Goal: Information Seeking & Learning: Find specific page/section

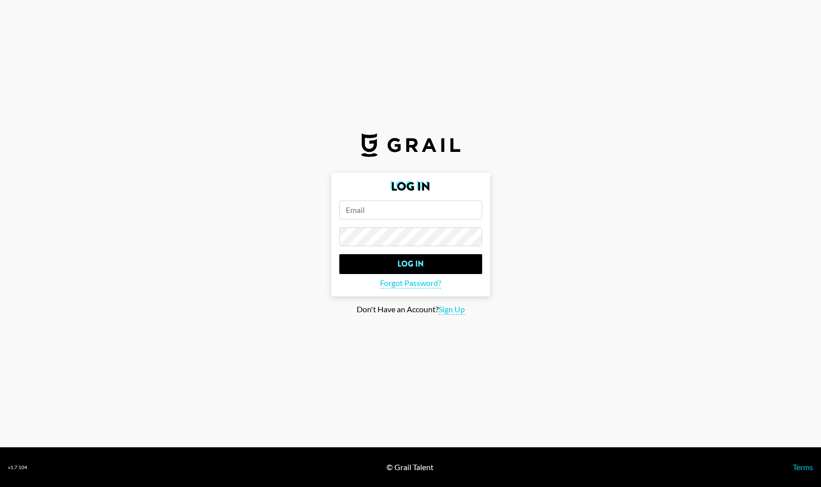
click at [396, 210] on input "email" at bounding box center [410, 209] width 143 height 19
paste input "[EMAIL_ADDRESS][DOMAIN_NAME]"
type input "[EMAIL_ADDRESS][DOMAIN_NAME]"
click at [339, 254] on input "Log In" at bounding box center [410, 264] width 143 height 20
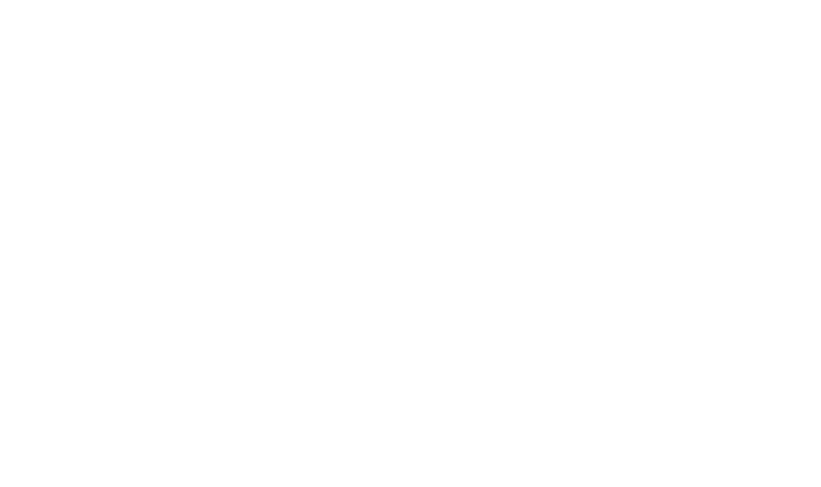
select select "Song"
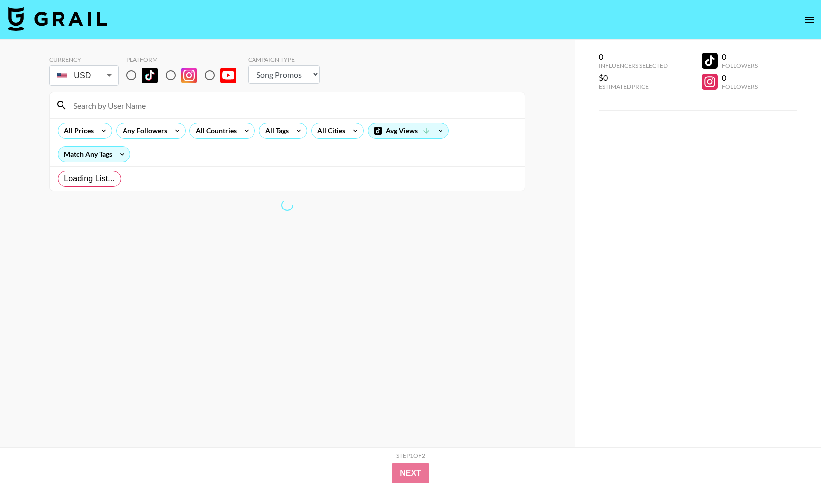
radio input "true"
select select "Brand"
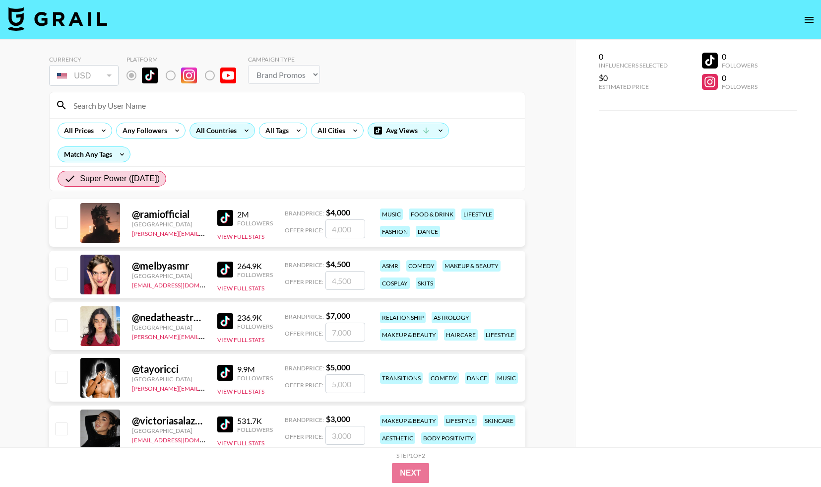
click at [226, 135] on div "All Countries" at bounding box center [214, 130] width 49 height 15
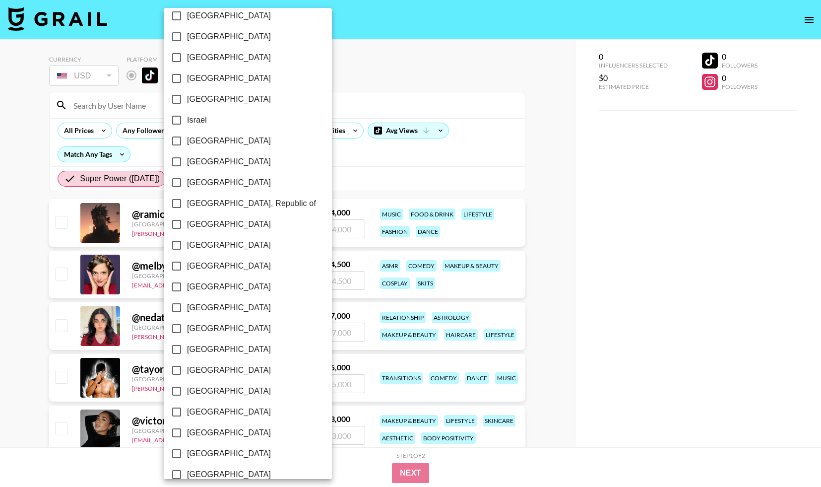
scroll to position [670, 0]
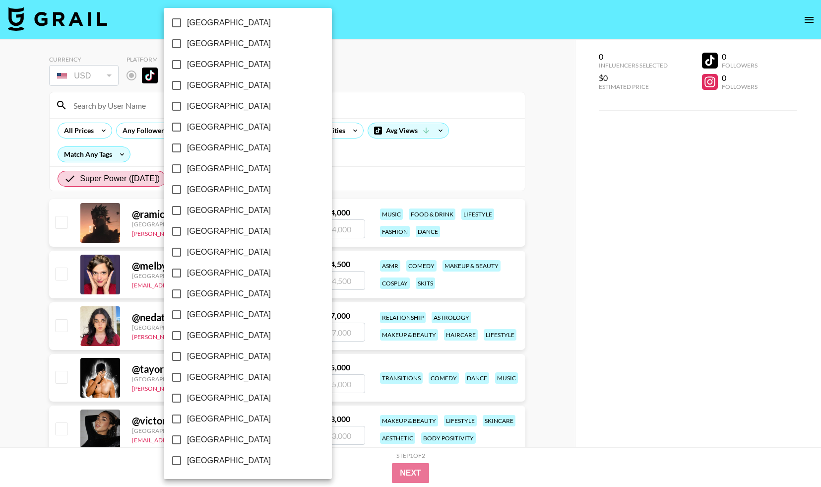
click at [176, 442] on input "[GEOGRAPHIC_DATA]" at bounding box center [176, 439] width 21 height 21
checkbox input "true"
click at [365, 187] on div at bounding box center [410, 243] width 821 height 487
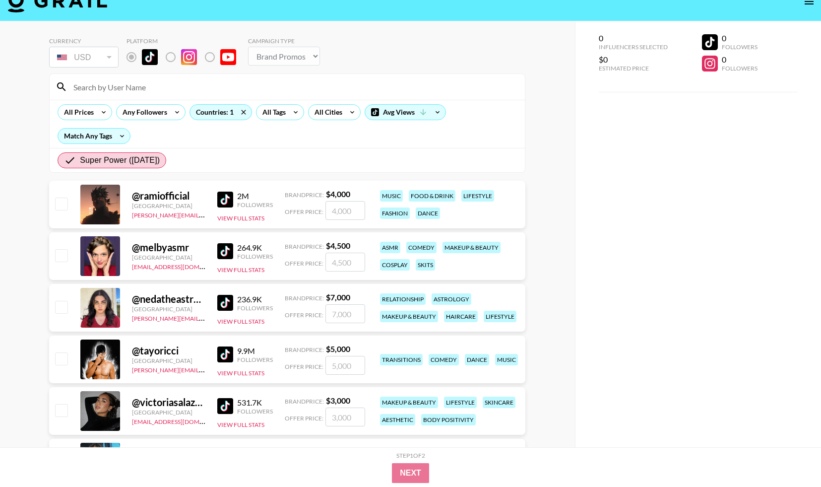
scroll to position [0, 0]
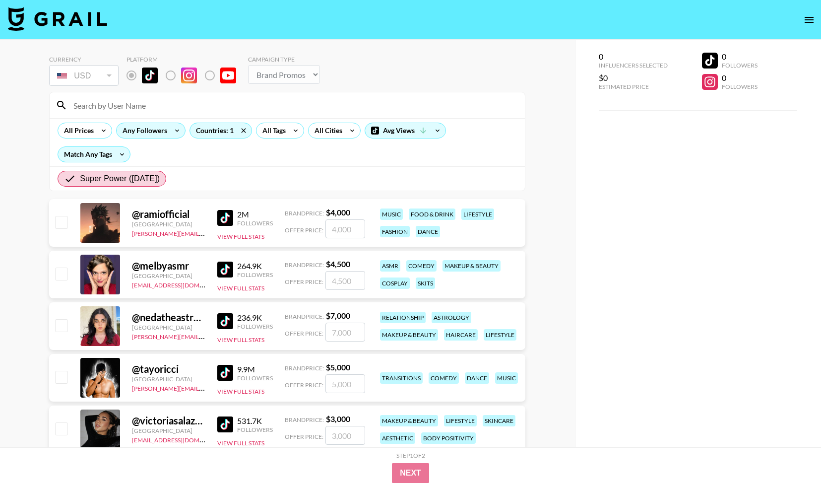
click at [149, 133] on div "Any Followers" at bounding box center [143, 130] width 53 height 15
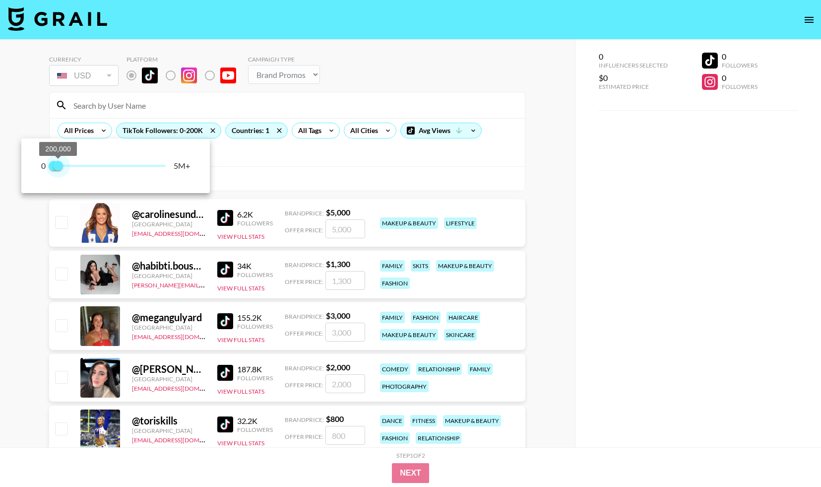
drag, startPoint x: 163, startPoint y: 165, endPoint x: 60, endPoint y: 165, distance: 103.7
click at [60, 165] on span "200,000" at bounding box center [58, 166] width 10 height 10
type input "300000"
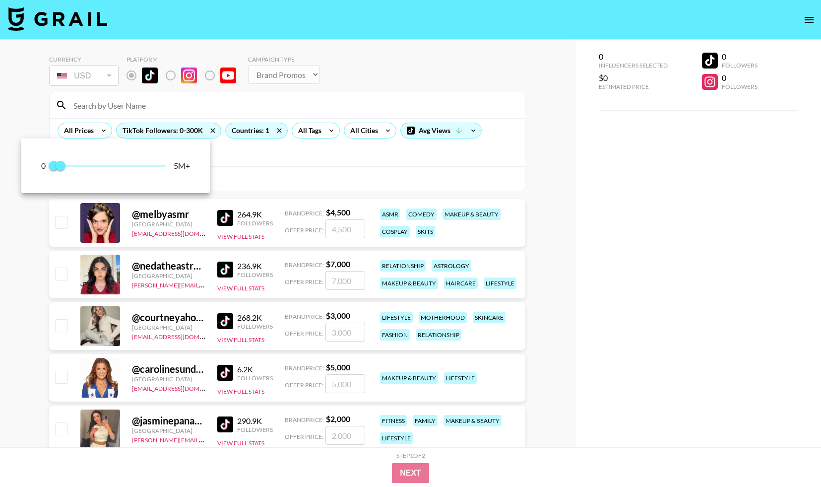
click at [114, 371] on div at bounding box center [410, 243] width 821 height 487
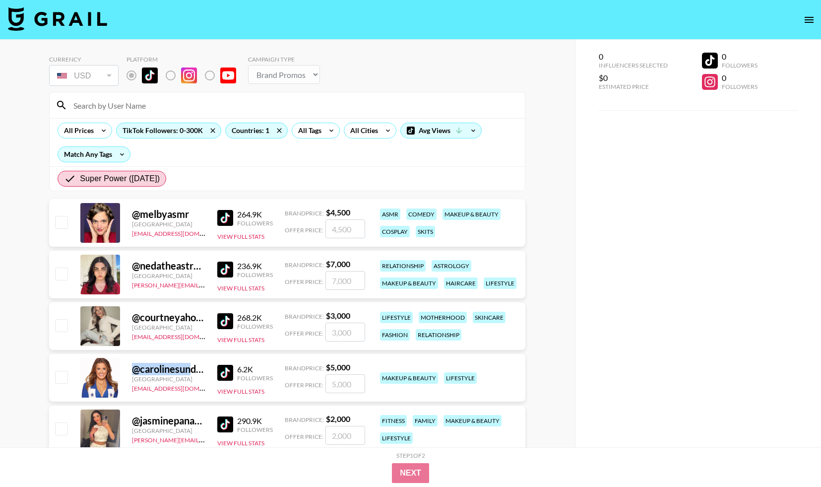
drag, startPoint x: 129, startPoint y: 367, endPoint x: 190, endPoint y: 369, distance: 61.1
click at [191, 369] on div "@ carolinesundvold0 [GEOGRAPHIC_DATA] [EMAIL_ADDRESS][DOMAIN_NAME] 6.2K Followe…" at bounding box center [287, 378] width 476 height 48
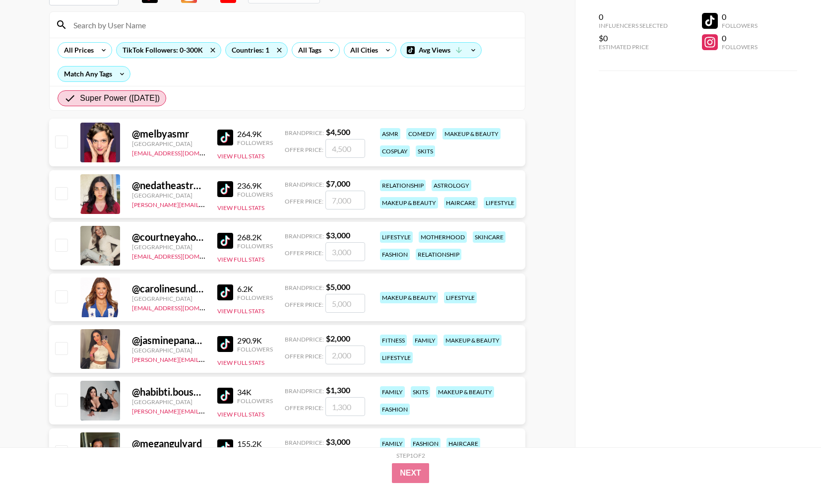
scroll to position [81, 0]
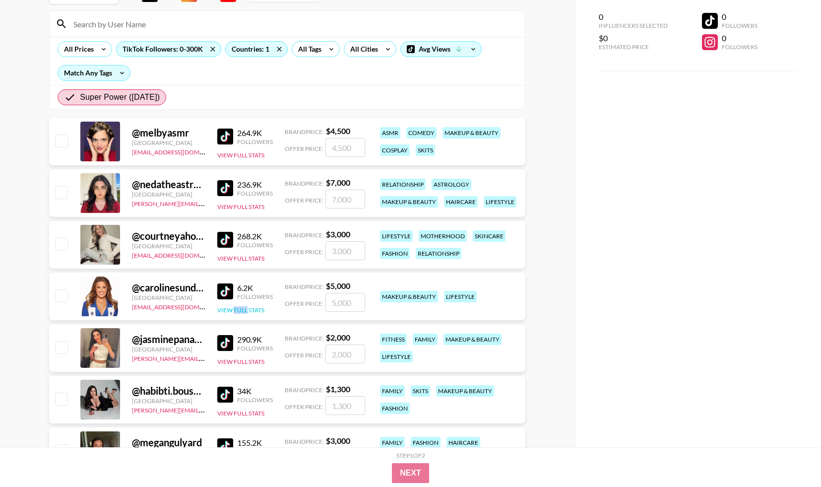
click at [232, 311] on button "View Full Stats" at bounding box center [240, 309] width 47 height 7
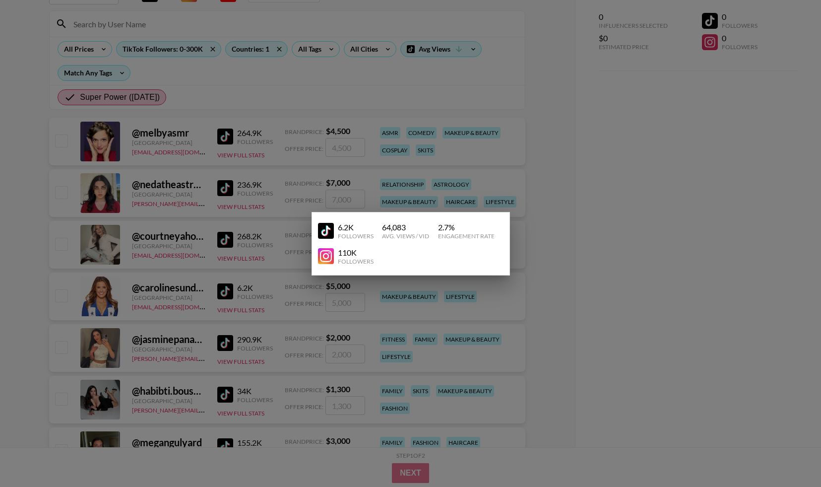
click at [346, 252] on div "110K" at bounding box center [356, 253] width 36 height 10
click at [634, 229] on div at bounding box center [410, 243] width 821 height 487
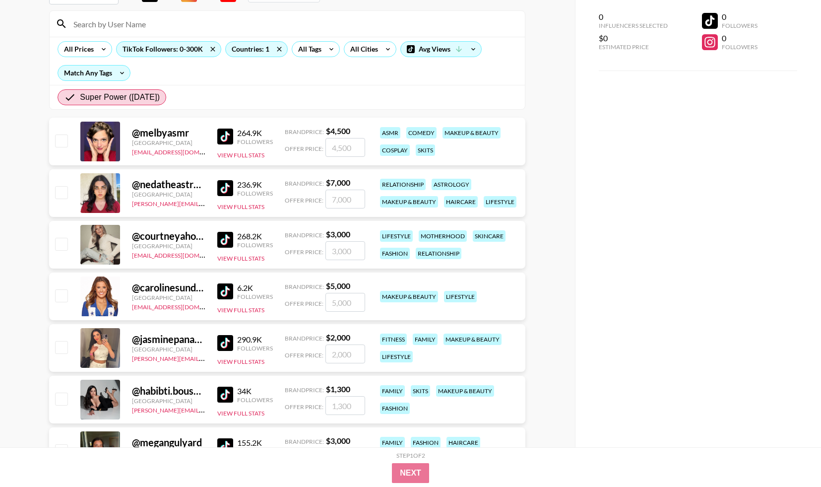
click at [87, 300] on div at bounding box center [100, 296] width 40 height 40
click at [317, 54] on div "All Tags" at bounding box center [307, 49] width 31 height 15
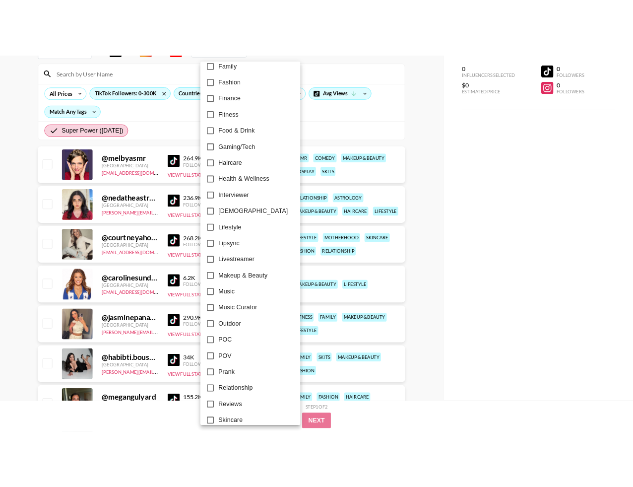
scroll to position [301, 0]
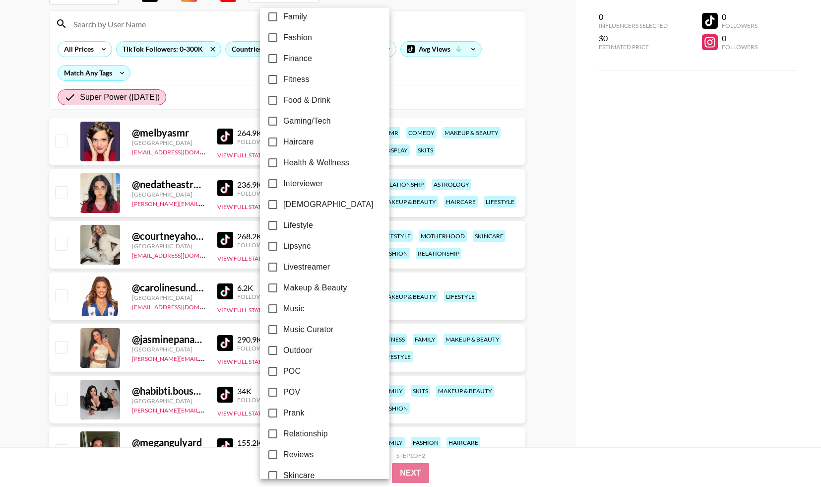
click at [274, 161] on input "Health & Wellness" at bounding box center [273, 162] width 21 height 21
checkbox input "true"
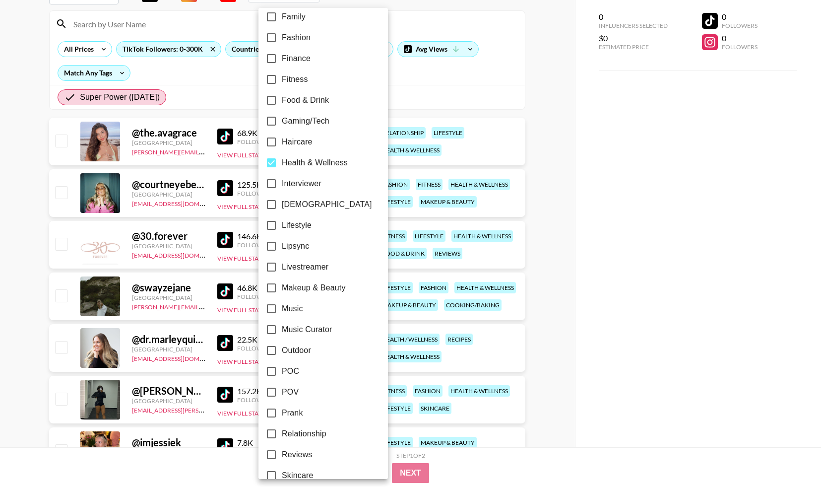
click at [570, 134] on div at bounding box center [410, 243] width 821 height 487
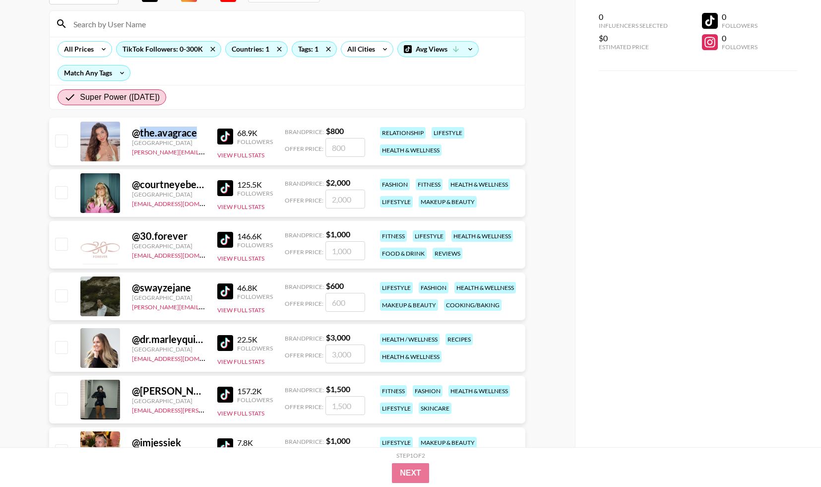
drag, startPoint x: 198, startPoint y: 135, endPoint x: 136, endPoint y: 134, distance: 61.5
click at [136, 134] on div "@ the.avagrace" at bounding box center [168, 133] width 73 height 12
copy div "the.avagrace"
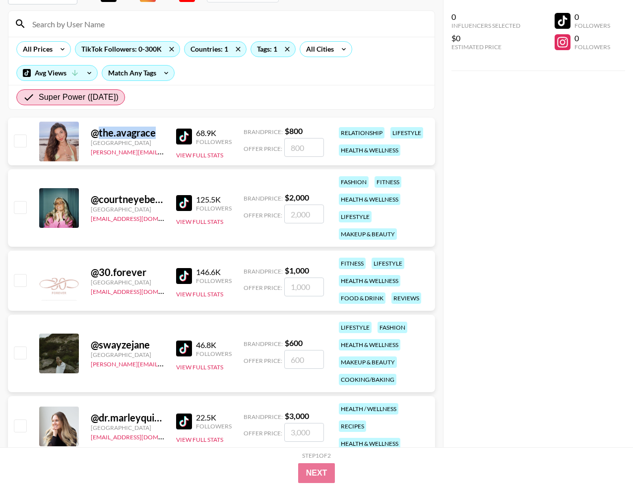
copy div "the.avagrace"
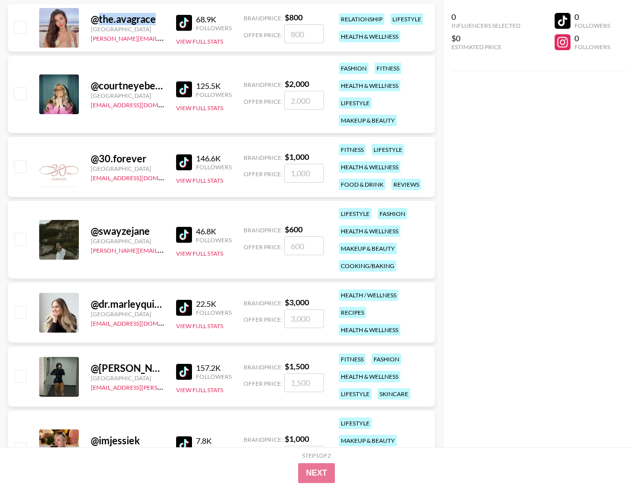
scroll to position [197, 0]
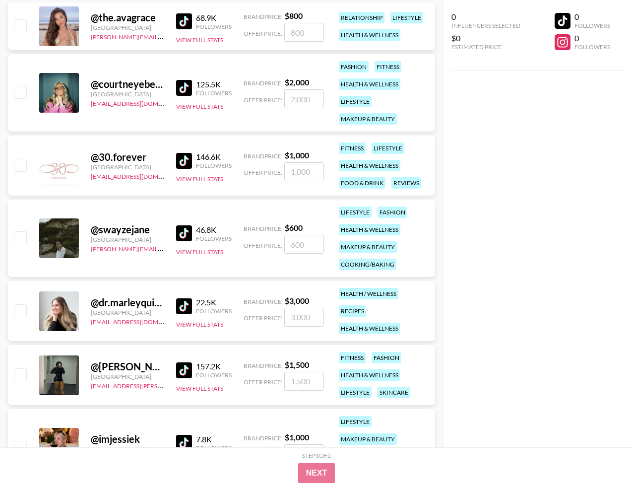
click at [150, 304] on div "@ dr.marleyquinn" at bounding box center [127, 302] width 73 height 12
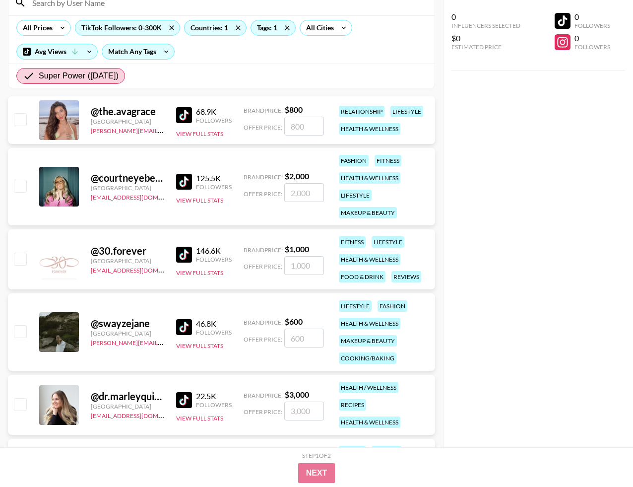
scroll to position [0, 0]
